Goal: Communication & Community: Answer question/provide support

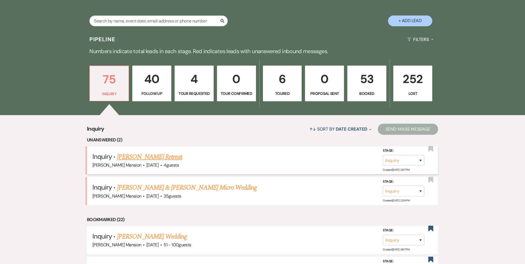
click at [144, 158] on link "[PERSON_NAME] Retreat" at bounding box center [149, 157] width 65 height 10
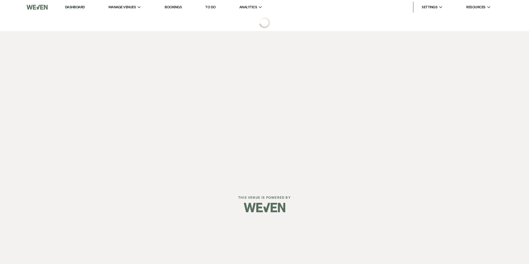
select select "5"
select select "21"
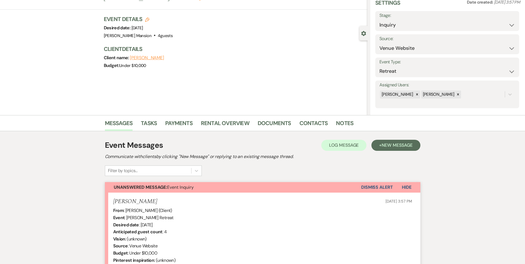
scroll to position [83, 0]
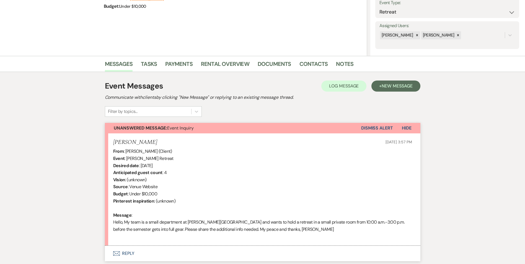
click at [119, 254] on icon "Envelope" at bounding box center [116, 253] width 7 height 4
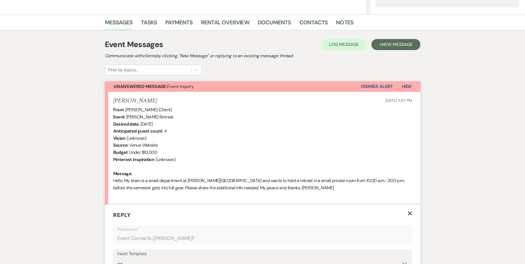
scroll to position [194, 0]
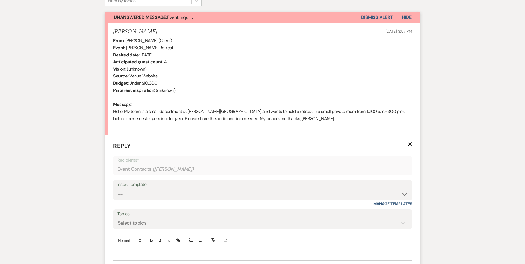
click at [132, 251] on p at bounding box center [263, 254] width 290 height 6
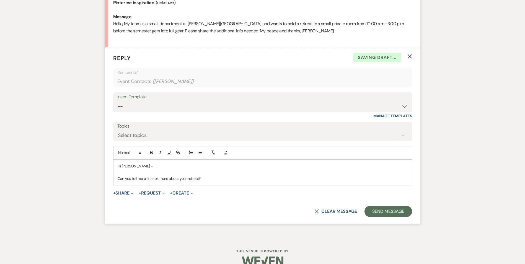
scroll to position [282, 0]
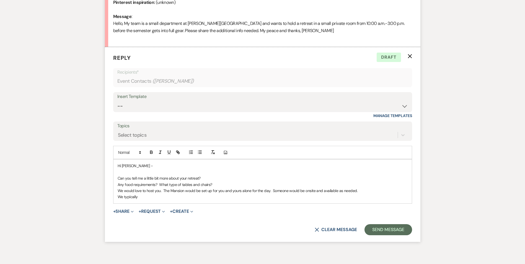
drag, startPoint x: 161, startPoint y: 192, endPoint x: 248, endPoint y: 197, distance: 86.7
click at [161, 192] on p "We would love to host you. The Mansion would be set up for you and yours alone …" at bounding box center [263, 191] width 290 height 6
click at [147, 198] on p "We typically" at bounding box center [263, 197] width 290 height 6
drag, startPoint x: 145, startPoint y: 197, endPoint x: 110, endPoint y: 196, distance: 35.1
click at [110, 196] on form "Reply X Draft saved! Recipients* Event Contacts ( [PERSON_NAME] ) Insert Templa…" at bounding box center [262, 144] width 315 height 195
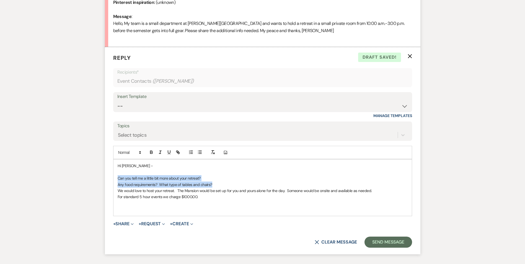
drag, startPoint x: 214, startPoint y: 183, endPoint x: 102, endPoint y: 177, distance: 111.6
click at [102, 177] on div "Messages Tasks Payments Rental Overview Documents Contacts Notes Event Messages…" at bounding box center [262, 63] width 525 height 412
copy div "Can you tell me a little bit more about your retreat? Any food requirements? Wh…"
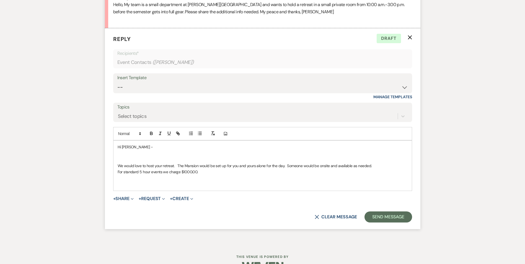
scroll to position [316, 0]
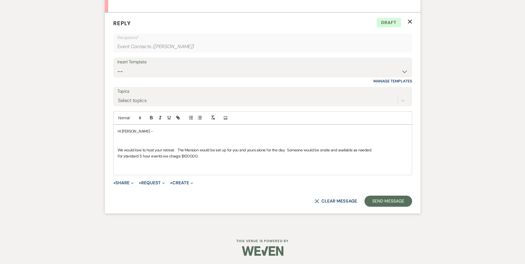
click at [133, 139] on p at bounding box center [263, 137] width 290 height 6
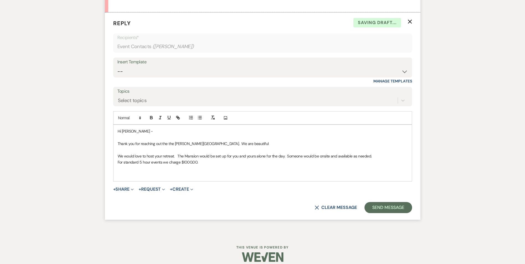
click at [247, 144] on p "Thank you for reaching out the the [PERSON_NAME][GEOGRAPHIC_DATA]. We are beaut…" at bounding box center [263, 143] width 290 height 6
drag, startPoint x: 174, startPoint y: 143, endPoint x: 168, endPoint y: 144, distance: 5.5
click at [168, 144] on p "Thank you for reaching out the the [PERSON_NAME][GEOGRAPHIC_DATA]." at bounding box center [263, 143] width 290 height 6
click at [122, 147] on p at bounding box center [263, 150] width 290 height 6
click at [209, 165] on p at bounding box center [263, 168] width 290 height 6
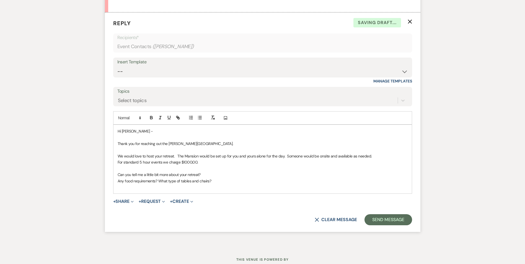
click at [207, 173] on p "Can you tell me a little bit more about your retreat?" at bounding box center [263, 174] width 290 height 6
click at [390, 155] on p "We would love to host your retreat. The Mansion would be set up for you and you…" at bounding box center [263, 156] width 290 height 6
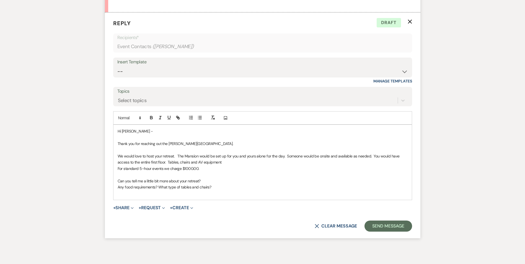
drag, startPoint x: 170, startPoint y: 161, endPoint x: 170, endPoint y: 179, distance: 18.0
click at [170, 179] on p "Can you tell me a little bit more about your retreat?" at bounding box center [263, 181] width 290 height 6
click at [168, 161] on p "We would love to host your retreat. The Mansion would be set up for you and you…" at bounding box center [263, 159] width 290 height 12
click at [230, 162] on p "We would love to host your retreat. The Mansion would be set up for you and you…" at bounding box center [263, 159] width 290 height 12
drag, startPoint x: 222, startPoint y: 163, endPoint x: 191, endPoint y: 163, distance: 30.4
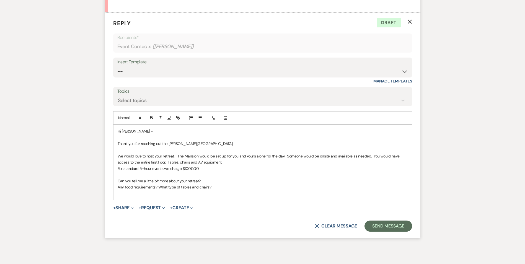
click at [191, 163] on p "We would love to host your retreat. The Mansion would be set up for you and you…" at bounding box center [263, 159] width 290 height 12
click at [233, 162] on p "We would love to host your retreat. The Mansion would be set up for you and you…" at bounding box center [263, 159] width 290 height 12
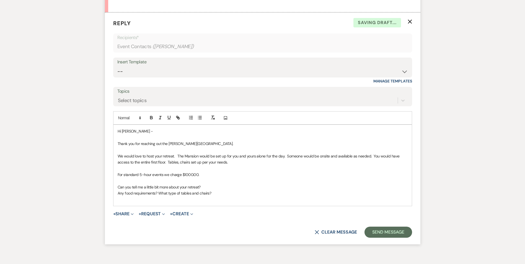
click at [209, 174] on p "For standard 5-hour events we charge $1000.00." at bounding box center [263, 174] width 290 height 6
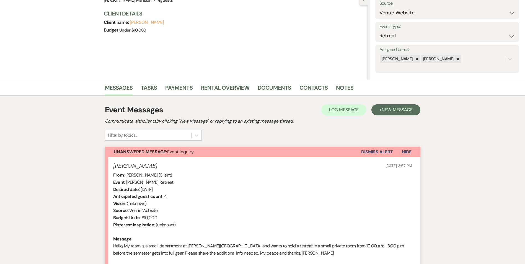
scroll to position [0, 0]
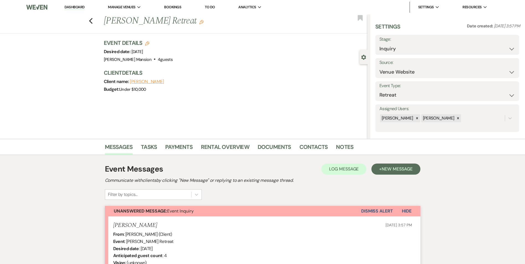
click at [71, 6] on link "Dashboard" at bounding box center [74, 7] width 20 height 5
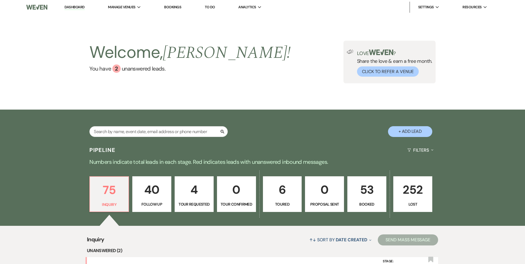
click at [360, 202] on p "Booked" at bounding box center [367, 204] width 32 height 6
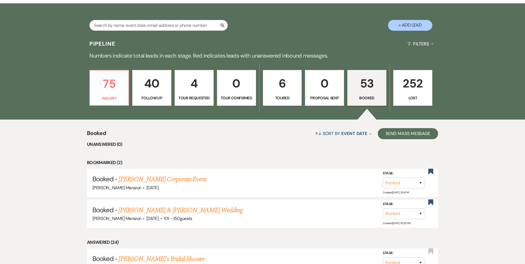
scroll to position [111, 0]
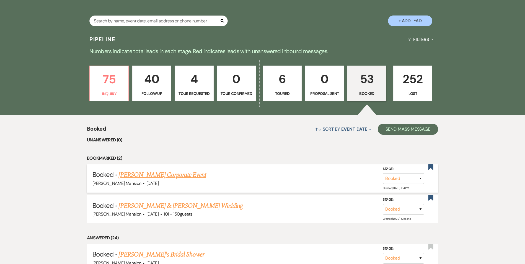
click at [160, 175] on link "[PERSON_NAME] Corporate Event" at bounding box center [161, 175] width 87 height 10
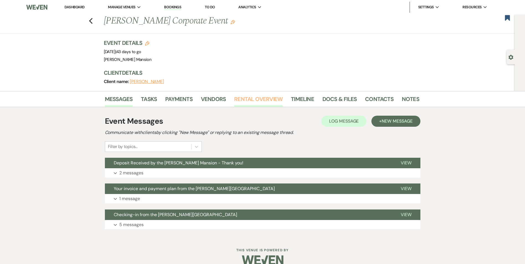
click at [254, 99] on link "Rental Overview" at bounding box center [258, 101] width 48 height 12
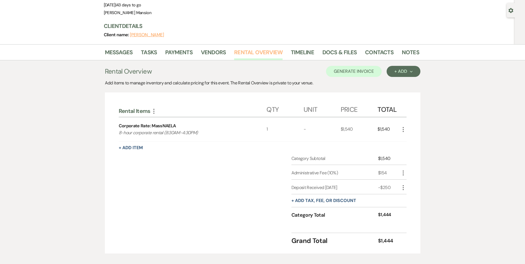
scroll to position [55, 0]
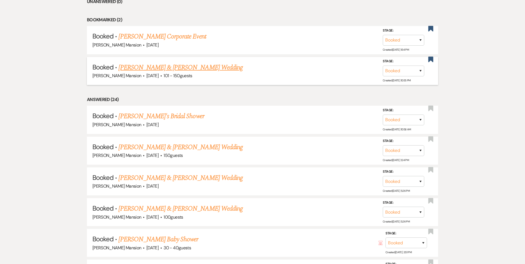
scroll to position [83, 0]
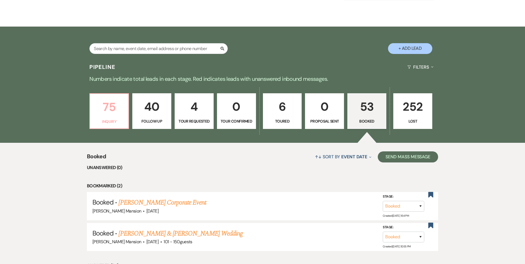
click at [110, 111] on p "75" at bounding box center [109, 107] width 32 height 19
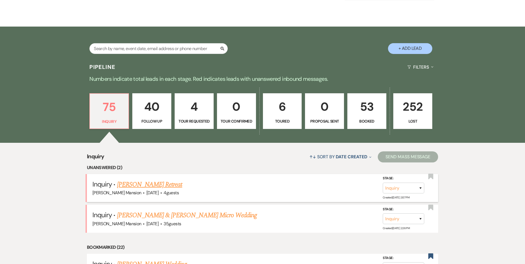
click at [160, 182] on link "[PERSON_NAME] Retreat" at bounding box center [149, 184] width 65 height 10
select select "5"
select select "21"
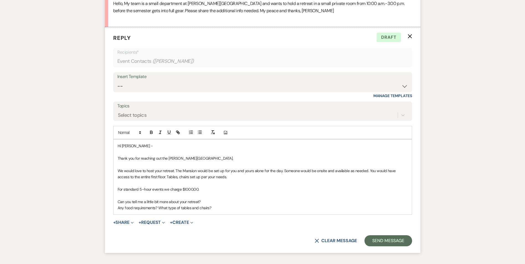
scroll to position [304, 0]
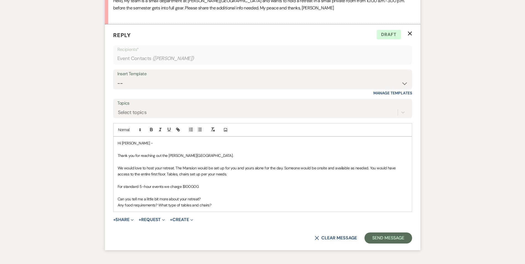
click at [210, 186] on p "For standard 5-hour events we charge $1000.00." at bounding box center [263, 186] width 290 height 6
drag, startPoint x: 213, startPoint y: 205, endPoint x: 159, endPoint y: 205, distance: 54.2
click at [159, 205] on p "Any food requirements? What type of tables and chairs?" at bounding box center [263, 205] width 290 height 6
click at [155, 173] on p "We would love to host your retreat. The Mansion would be set up for you and you…" at bounding box center [263, 171] width 290 height 12
click at [175, 166] on p "We would love to host your retreat. The Mansion would be set up for you and you…" at bounding box center [263, 171] width 290 height 12
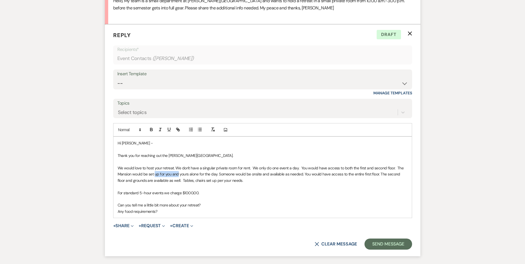
drag, startPoint x: 178, startPoint y: 174, endPoint x: 154, endPoint y: 175, distance: 23.8
click at [154, 175] on p "We would love to host your retreat. We don't have a singular private room for r…" at bounding box center [263, 174] width 290 height 19
click at [272, 174] on p "We would love to host your retreat. We don't have a singular private room for r…" at bounding box center [263, 174] width 290 height 19
drag, startPoint x: 382, startPoint y: 173, endPoint x: 273, endPoint y: 174, distance: 109.0
click at [273, 174] on p "We would love to host your retreat. We don't have a singular private room for r…" at bounding box center [263, 174] width 290 height 19
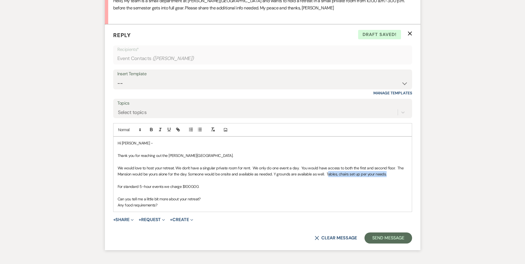
drag, startPoint x: 387, startPoint y: 176, endPoint x: 325, endPoint y: 174, distance: 62.0
click at [325, 174] on p "We would love to host your retreat. We don't have a singular private room for r…" at bounding box center [263, 171] width 290 height 12
click at [355, 183] on p "For standard 5-hour events we charge $1000.00." at bounding box center [263, 186] width 290 height 6
click at [395, 167] on p "We would love to host your retreat. We don't have a singular private room for r…" at bounding box center [263, 171] width 290 height 12
drag, startPoint x: 322, startPoint y: 174, endPoint x: 272, endPoint y: 175, distance: 50.1
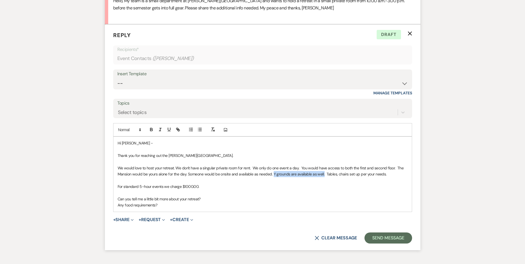
click at [272, 175] on p "We would love to host your retreat. We don't have a singular private room for r…" at bounding box center [263, 171] width 290 height 12
click at [180, 204] on p "Any food requirements?" at bounding box center [263, 205] width 290 height 6
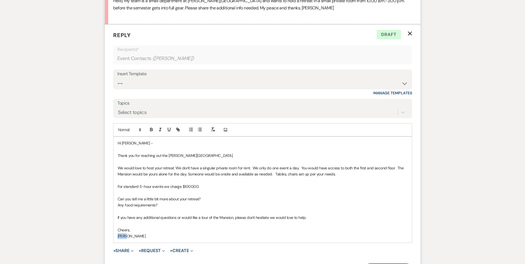
drag, startPoint x: 131, startPoint y: 237, endPoint x: 112, endPoint y: 236, distance: 19.4
click at [112, 236] on form "Reply X Draft Recipients* Event Contacts ( [PERSON_NAME] ) Insert Template -- I…" at bounding box center [262, 152] width 315 height 257
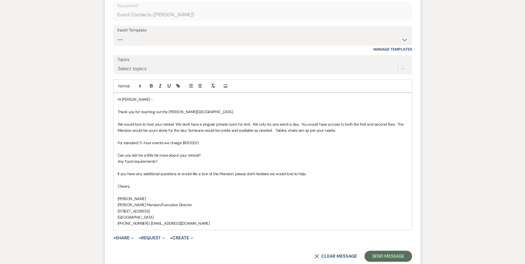
scroll to position [348, 0]
click at [162, 112] on p "Thank you for reaching out the [PERSON_NAME][GEOGRAPHIC_DATA]." at bounding box center [263, 112] width 290 height 6
drag, startPoint x: 210, startPoint y: 112, endPoint x: 141, endPoint y: 111, distance: 68.9
click at [141, 111] on p "Thank you for reaching out to the [PERSON_NAME][GEOGRAPHIC_DATA]." at bounding box center [263, 112] width 290 height 6
drag, startPoint x: 299, startPoint y: 124, endPoint x: 252, endPoint y: 124, distance: 46.7
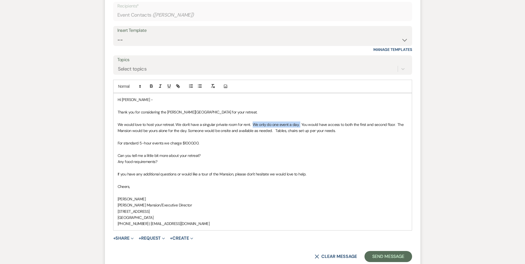
click at [252, 124] on p "We would love to host your retreat. We don't have a singular private room for r…" at bounding box center [263, 127] width 290 height 12
drag, startPoint x: 142, startPoint y: 124, endPoint x: 135, endPoint y: 126, distance: 7.6
click at [135, 126] on p "We would love to host your retreat. We don't have a singular private room for r…" at bounding box center [263, 127] width 290 height 12
click at [238, 124] on p "We would be thrilled to share the Mansion with you and host your retreat. We do…" at bounding box center [263, 127] width 290 height 12
click at [335, 123] on p "We would be thrilled to share the Mansion with you and host your retreat. We do…" at bounding box center [263, 127] width 290 height 12
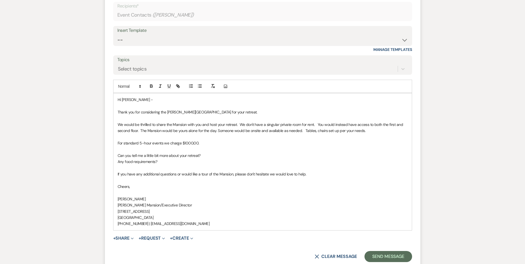
click at [304, 130] on p "We would be thrilled to share the Mansion with you and host your retreat. We do…" at bounding box center [263, 127] width 290 height 12
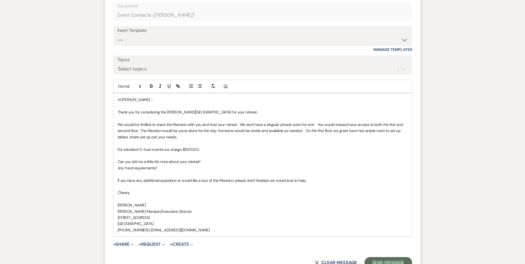
click at [175, 138] on p "We would be thrilled to share the Mansion with you and host your retreat. We do…" at bounding box center [263, 130] width 290 height 19
click at [193, 136] on p "We would be thrilled to share the Mansion with you and host your retreat. We do…" at bounding box center [263, 130] width 290 height 19
drag, startPoint x: 209, startPoint y: 138, endPoint x: 176, endPoint y: 137, distance: 33.2
click at [176, 137] on p "We would be thrilled to share the Mansion with you and host your retreat. We do…" at bounding box center [263, 130] width 290 height 19
drag, startPoint x: 150, startPoint y: 137, endPoint x: 139, endPoint y: 138, distance: 10.8
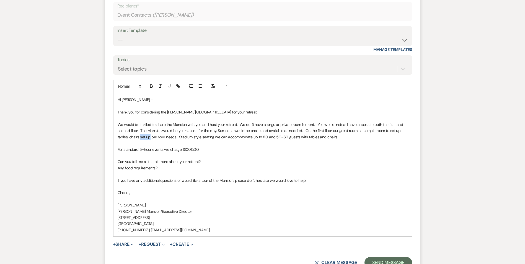
click at [140, 139] on p "We would be thrilled to share the Mansion with you and host your retreat. We do…" at bounding box center [263, 130] width 290 height 19
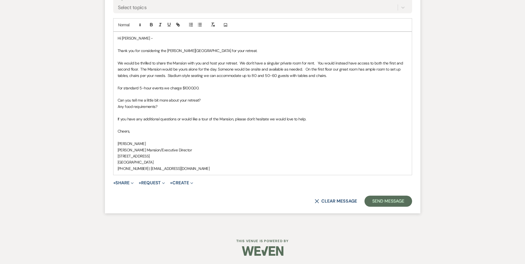
scroll to position [381, 0]
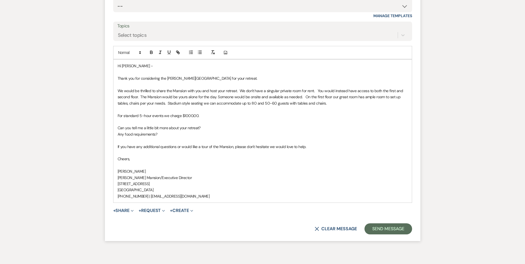
click at [268, 147] on p "If you have any additional questions or would like a tour of the Mansion, pleas…" at bounding box center [263, 147] width 290 height 6
drag, startPoint x: 328, startPoint y: 147, endPoint x: 291, endPoint y: 147, distance: 36.8
click at [291, 147] on p "If you have any additional questions or would like a tour of the Mansion, pleas…" at bounding box center [263, 147] width 290 height 6
click at [342, 104] on p "We would be thrilled to share the Mansion with you and host your retreat. We do…" at bounding box center [263, 97] width 290 height 19
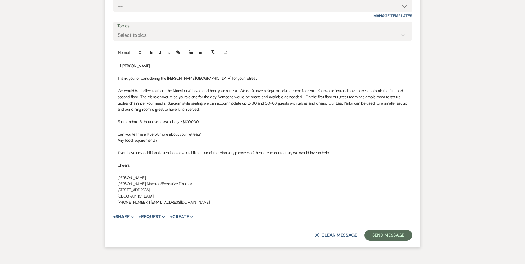
click at [127, 103] on p "We would be thrilled to share the Mansion with you and host your retreat. We do…" at bounding box center [263, 100] width 290 height 25
click at [203, 109] on p "We would be thrilled to share the Mansion with you and host your retreat. We do…" at bounding box center [263, 100] width 290 height 25
click at [397, 235] on button "Send Message" at bounding box center [387, 235] width 47 height 11
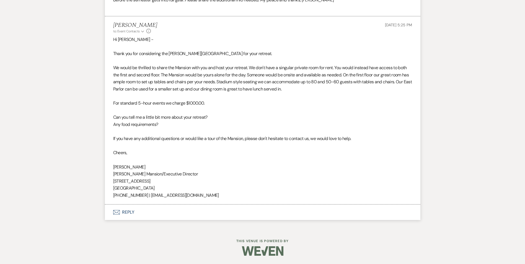
scroll to position [312, 0]
